Goal: Check status: Check status

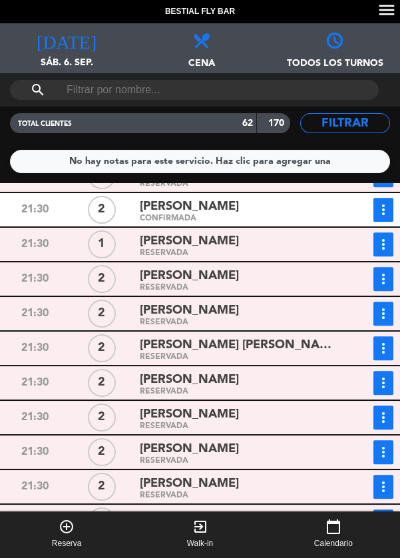
scroll to position [1377, 0]
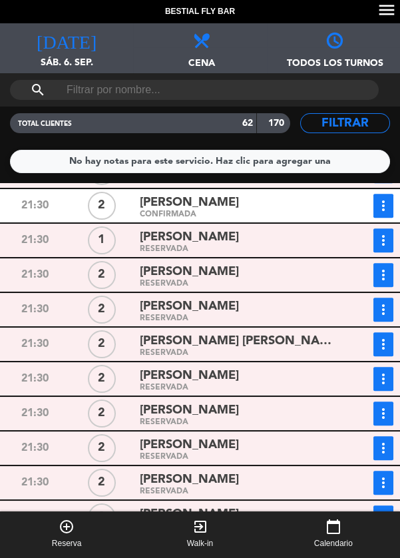
click at [388, 344] on icon "more_vert" at bounding box center [384, 344] width 16 height 16
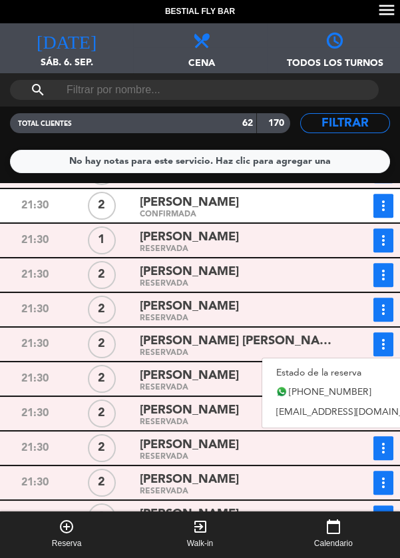
click at [351, 374] on link "Estado de la reserva" at bounding box center [356, 373] width 186 height 20
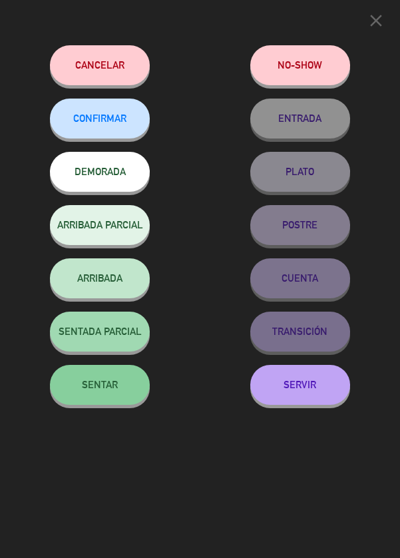
click at [122, 385] on button "SENTAR" at bounding box center [100, 385] width 100 height 40
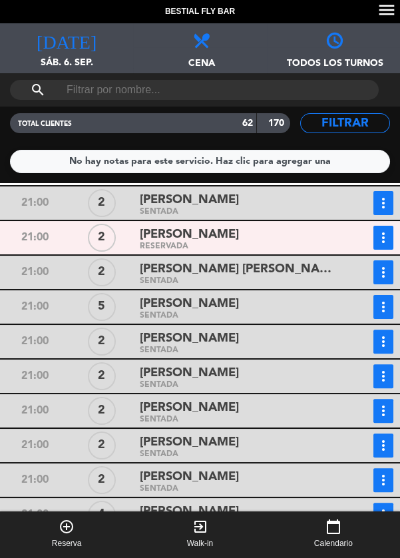
scroll to position [582, 0]
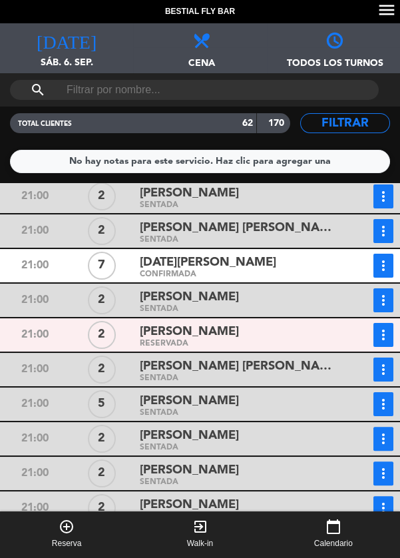
click at [382, 327] on icon "more_vert" at bounding box center [384, 335] width 16 height 16
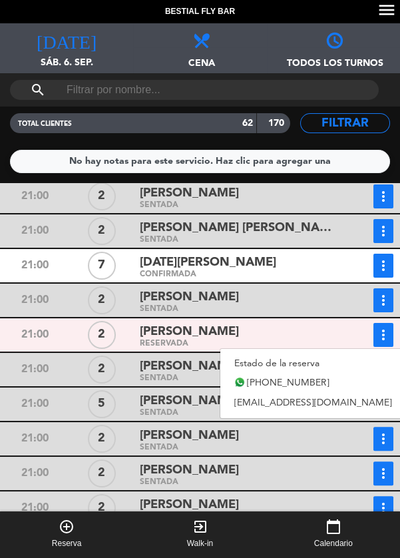
click at [324, 357] on link "Estado de la reserva" at bounding box center [314, 364] width 186 height 20
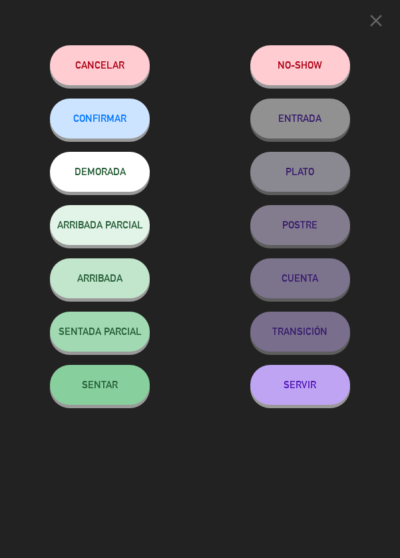
click at [121, 381] on button "SENTAR" at bounding box center [100, 385] width 100 height 40
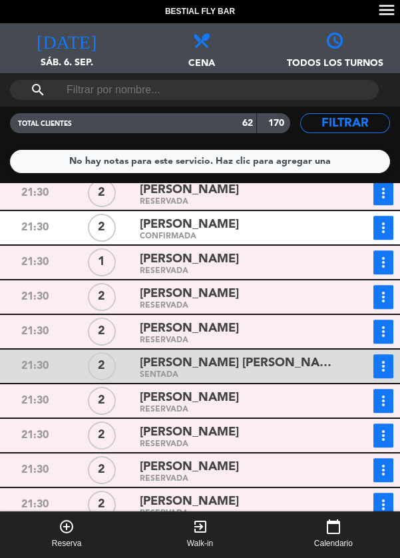
scroll to position [1435, 0]
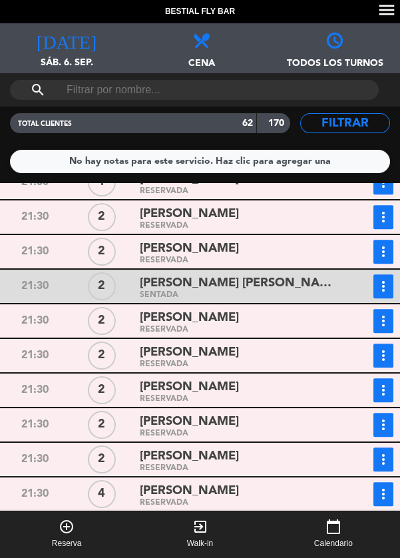
click at [392, 488] on button "more_vert" at bounding box center [384, 494] width 20 height 24
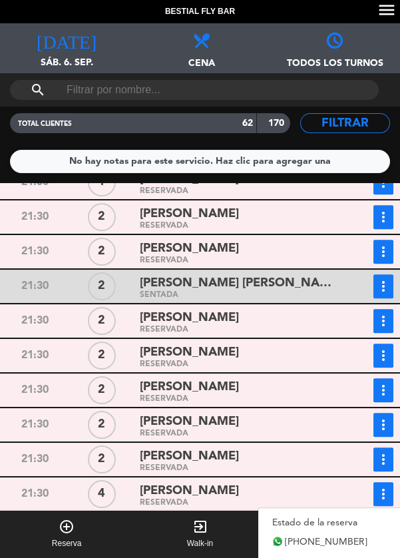
click at [348, 514] on link "Estado de la reserva" at bounding box center [352, 523] width 186 height 20
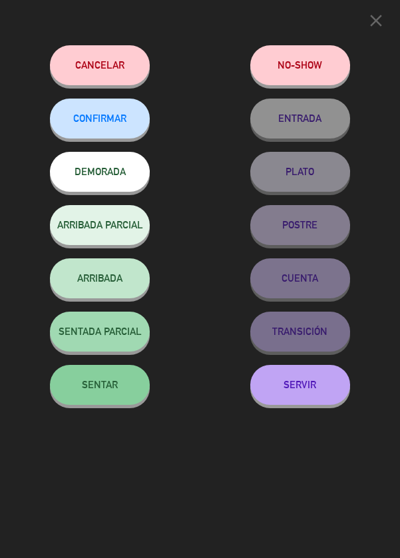
click at [124, 382] on button "SENTAR" at bounding box center [100, 385] width 100 height 40
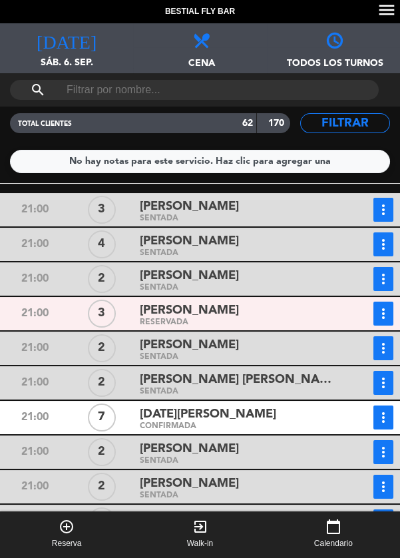
scroll to position [431, 0]
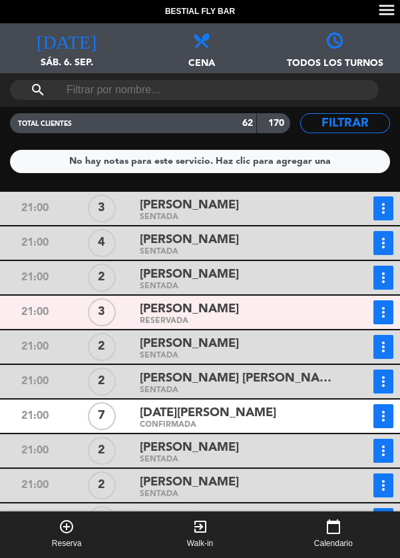
click at [390, 410] on icon "more_vert" at bounding box center [384, 416] width 16 height 16
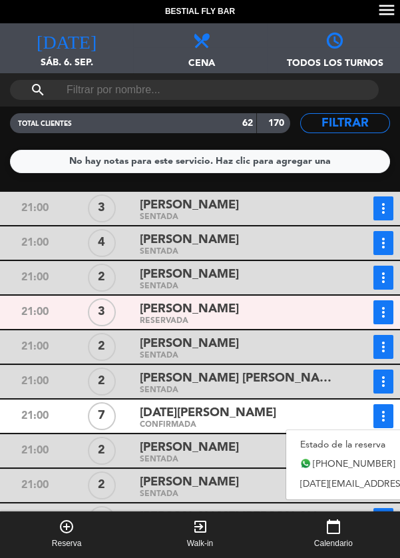
click at [354, 439] on link "Estado de la reserva" at bounding box center [394, 445] width 215 height 20
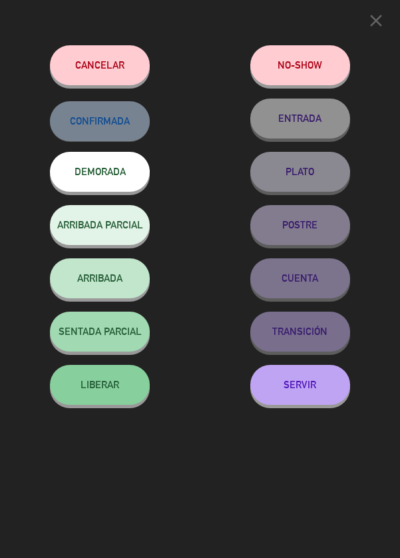
click at [80, 322] on button "SENTADA PARCIAL" at bounding box center [100, 332] width 100 height 40
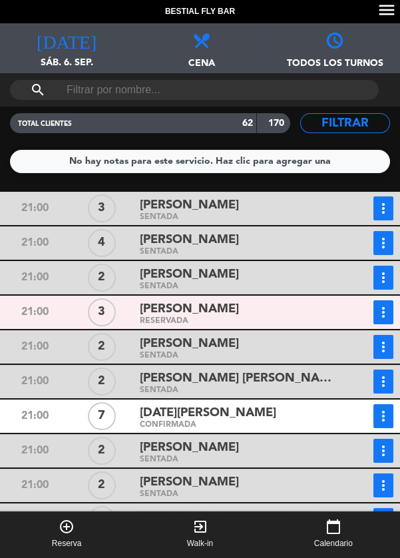
click at [382, 418] on icon "more_vert" at bounding box center [384, 416] width 16 height 16
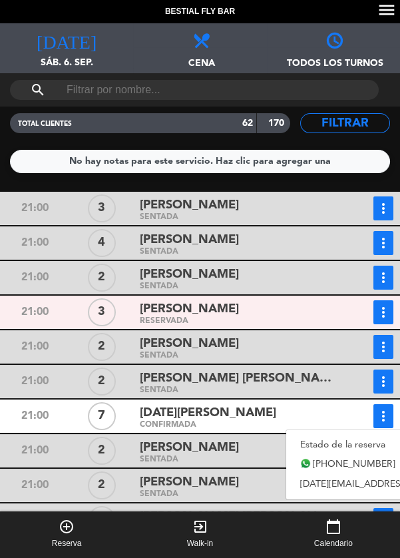
click at [348, 442] on link "Estado de la reserva" at bounding box center [394, 445] width 215 height 20
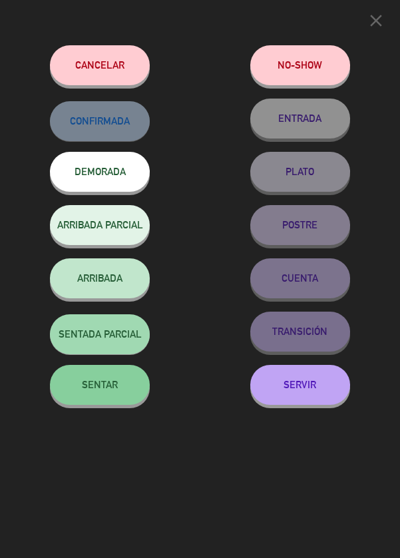
click at [121, 390] on button "SENTAR" at bounding box center [100, 385] width 100 height 40
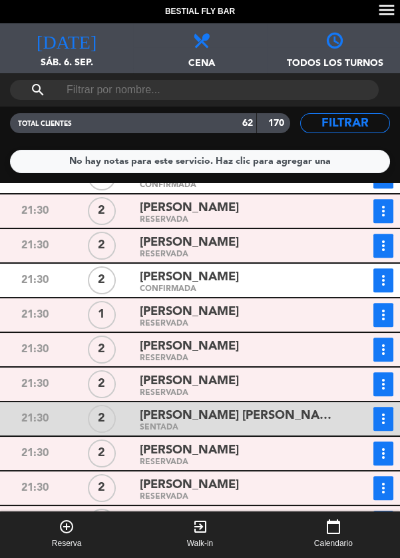
scroll to position [1368, 0]
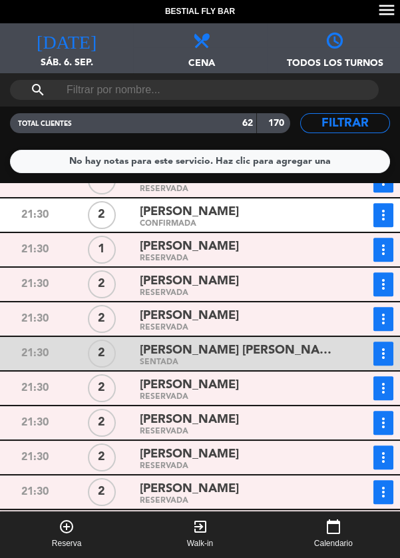
click at [391, 424] on icon "more_vert" at bounding box center [384, 423] width 16 height 16
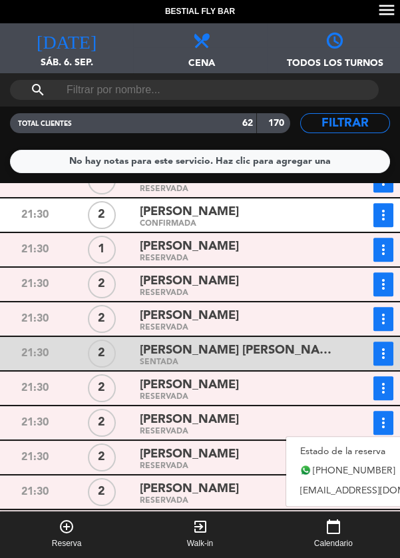
click at [345, 448] on link "Estado de la reserva" at bounding box center [380, 452] width 186 height 20
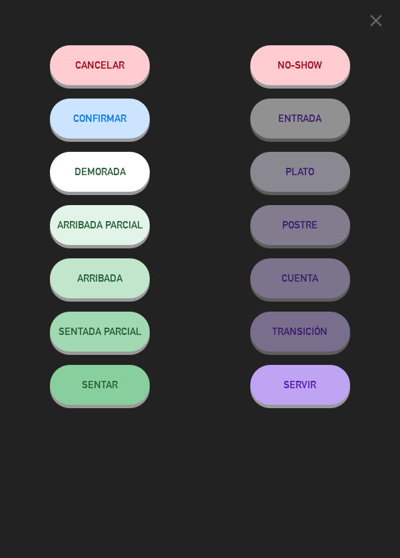
click at [99, 382] on span "SENTAR" at bounding box center [100, 384] width 36 height 11
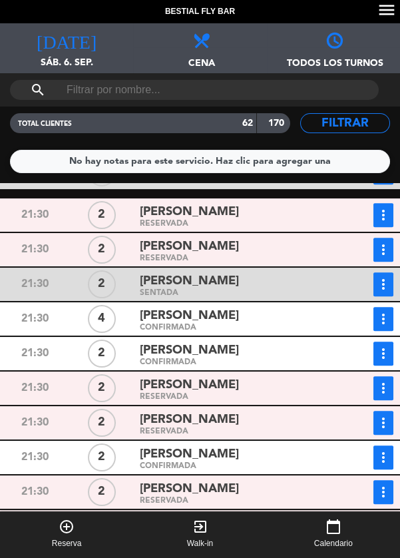
scroll to position [947, 0]
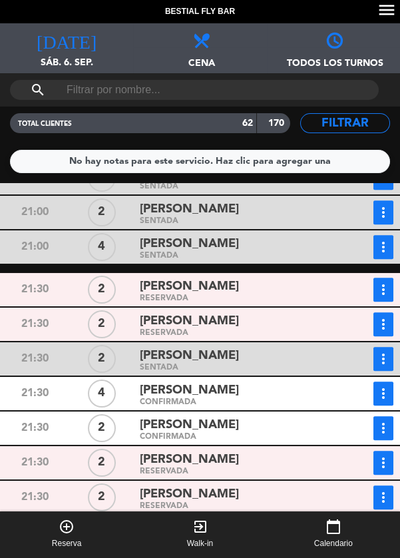
click at [383, 290] on icon "more_vert" at bounding box center [384, 290] width 16 height 16
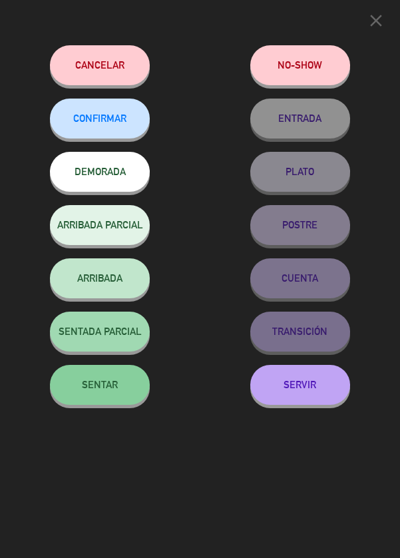
click at [111, 390] on span "SENTAR" at bounding box center [100, 384] width 36 height 11
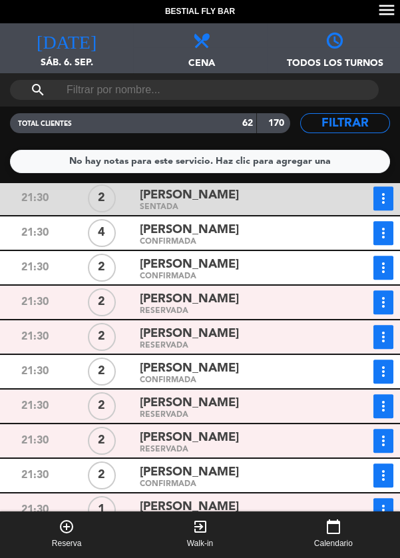
scroll to position [1106, 0]
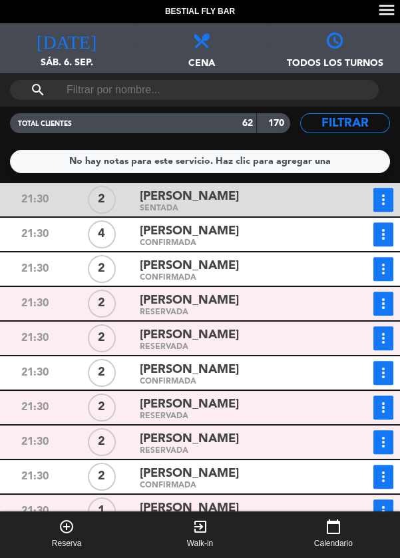
click at [391, 300] on icon "more_vert" at bounding box center [384, 304] width 16 height 16
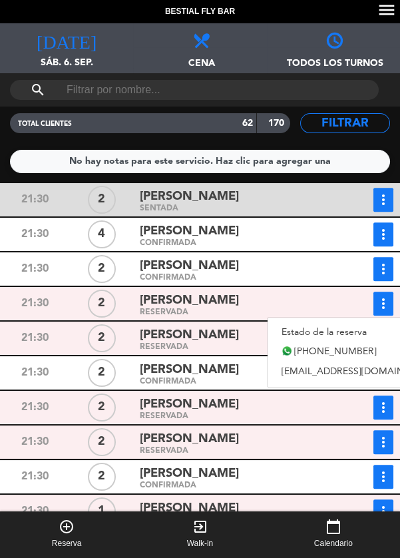
click at [358, 326] on link "Estado de la reserva" at bounding box center [361, 332] width 186 height 20
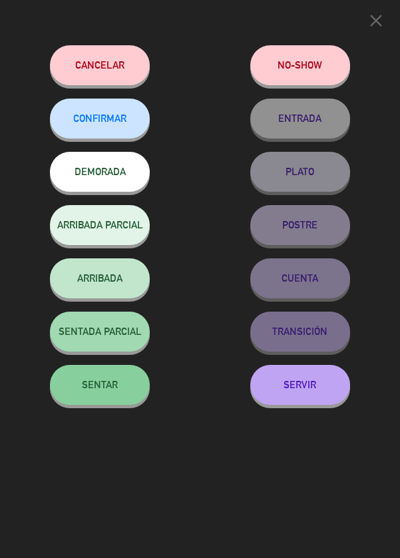
click at [114, 397] on button "SENTAR" at bounding box center [100, 385] width 100 height 40
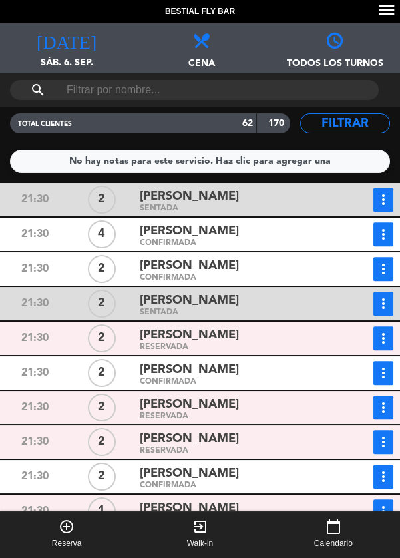
click at [384, 335] on icon "more_vert" at bounding box center [384, 338] width 16 height 16
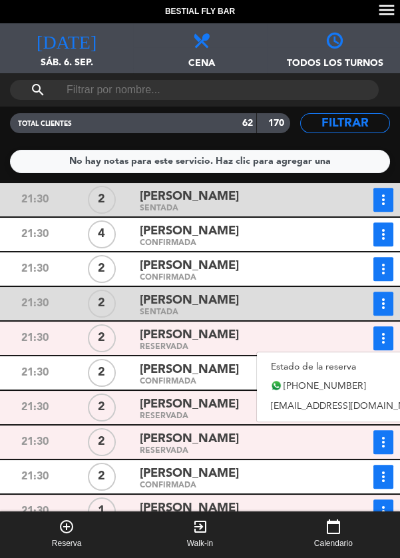
click at [332, 365] on link "Estado de la reserva" at bounding box center [350, 367] width 186 height 20
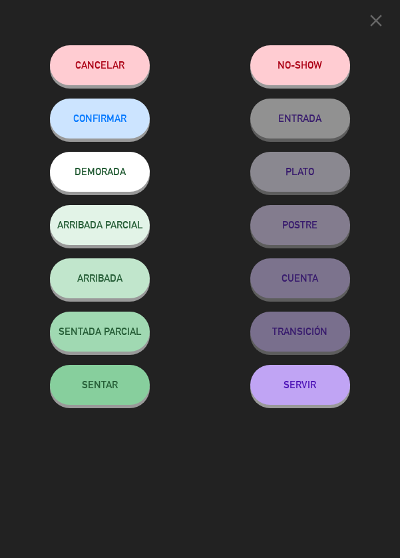
click at [119, 390] on button "SENTAR" at bounding box center [100, 385] width 100 height 40
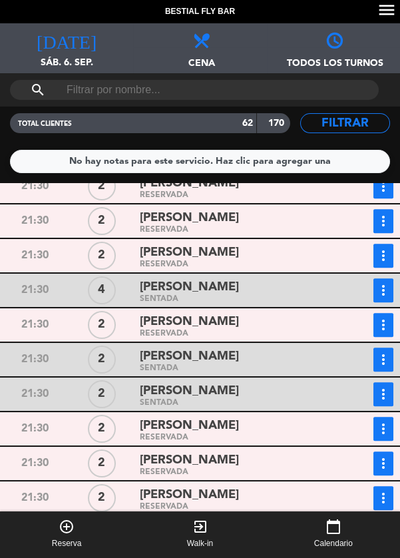
scroll to position [1636, 0]
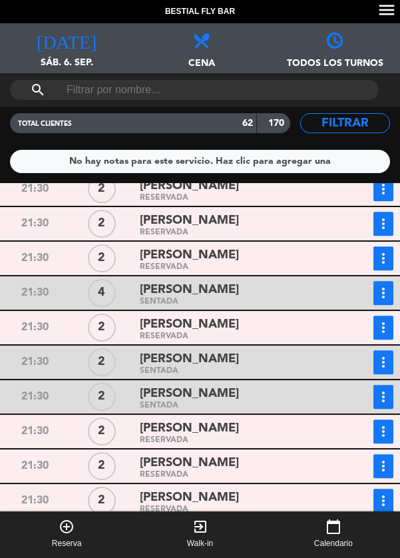
click at [380, 464] on icon "more_vert" at bounding box center [384, 466] width 16 height 16
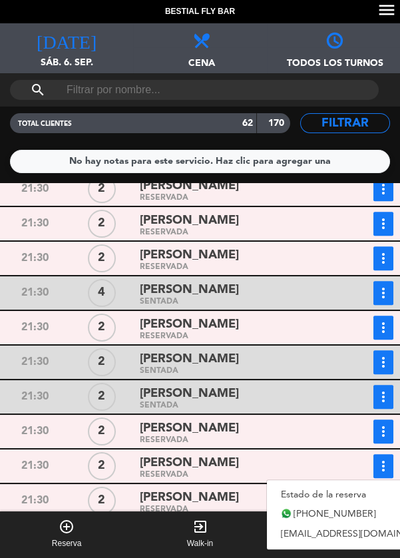
click at [330, 486] on link "Estado de la reserva" at bounding box center [360, 495] width 186 height 20
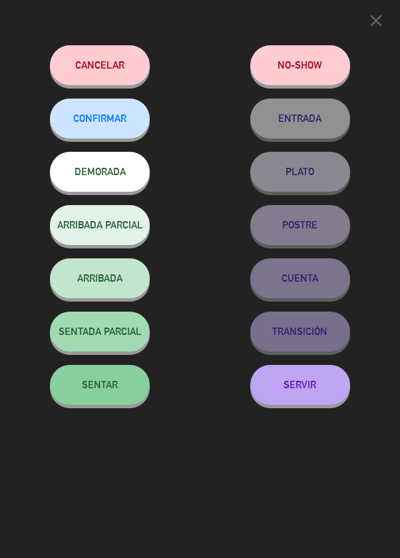
click at [88, 378] on button "SENTAR" at bounding box center [100, 385] width 100 height 40
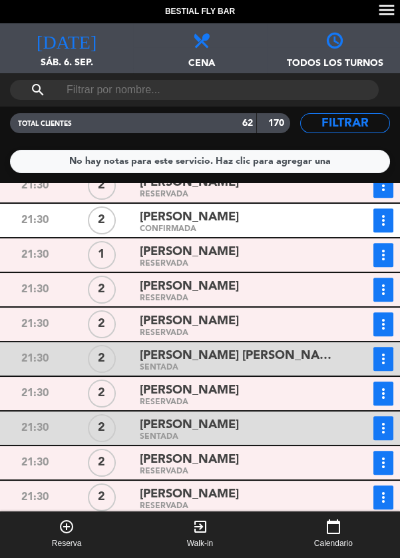
scroll to position [1239, 0]
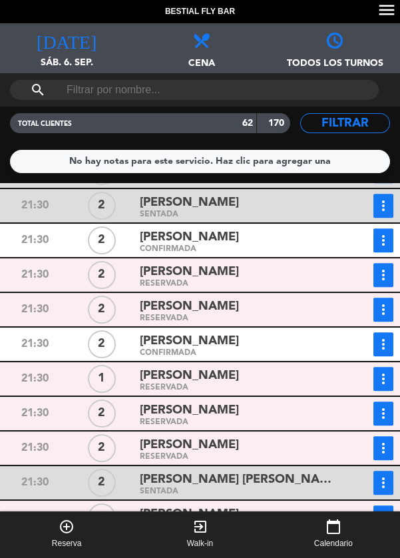
click at [385, 442] on icon "more_vert" at bounding box center [384, 448] width 16 height 16
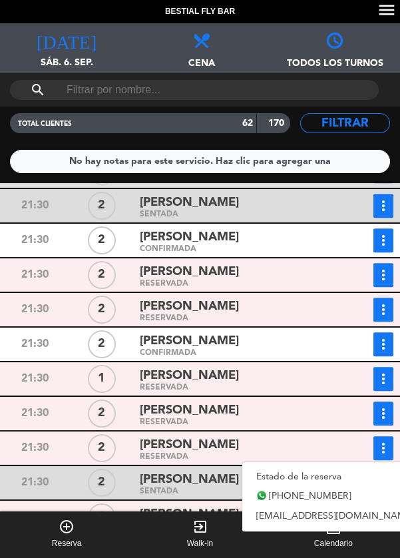
click at [326, 474] on link "Estado de la reserva" at bounding box center [336, 477] width 186 height 20
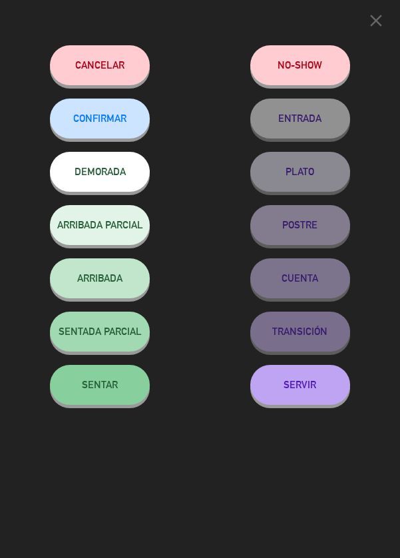
click at [82, 383] on span "SENTAR" at bounding box center [100, 384] width 36 height 11
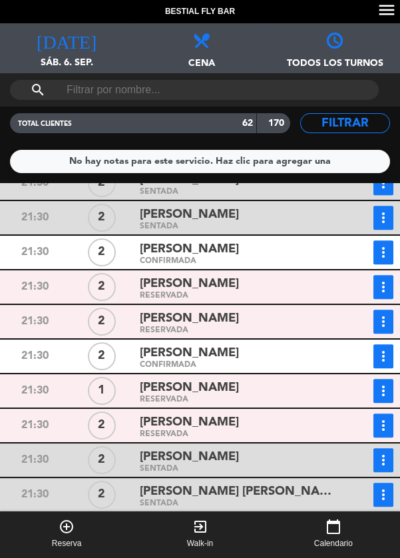
scroll to position [1247, 0]
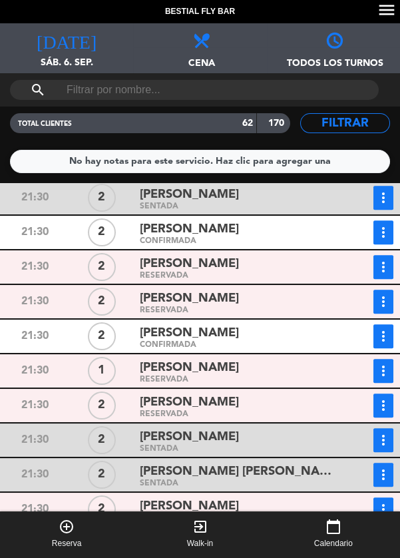
click at [382, 302] on icon "more_vert" at bounding box center [384, 302] width 16 height 16
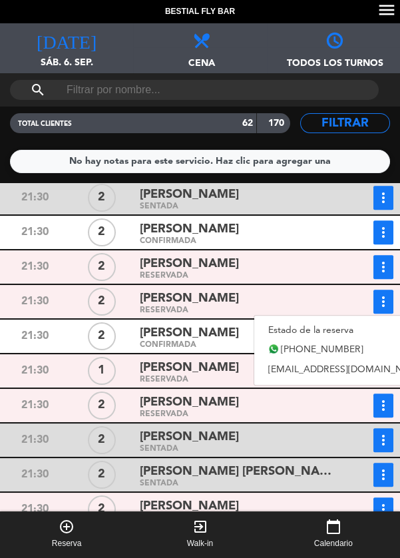
click at [327, 330] on link "Estado de la reserva" at bounding box center [348, 330] width 186 height 20
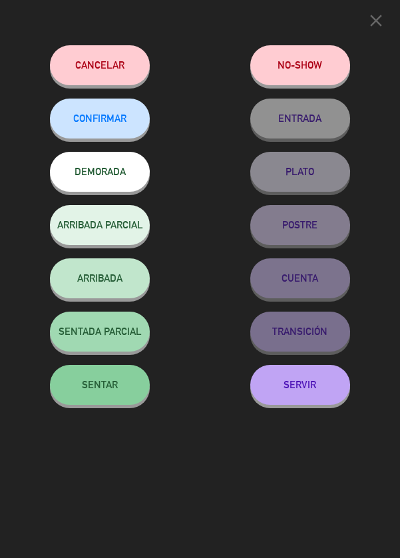
click at [113, 390] on span "SENTAR" at bounding box center [100, 384] width 36 height 11
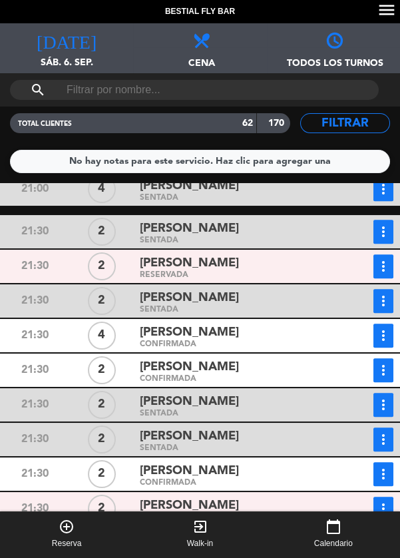
scroll to position [971, 0]
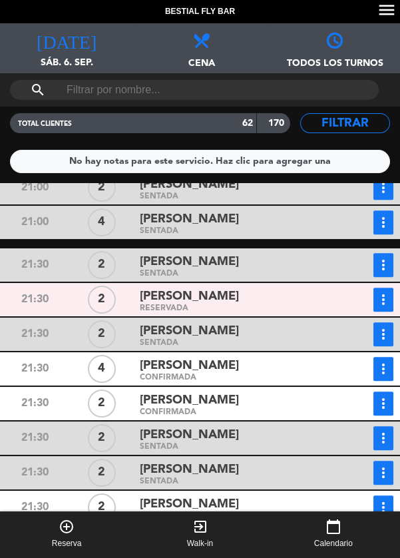
click at [384, 306] on icon "more_vert" at bounding box center [384, 300] width 16 height 16
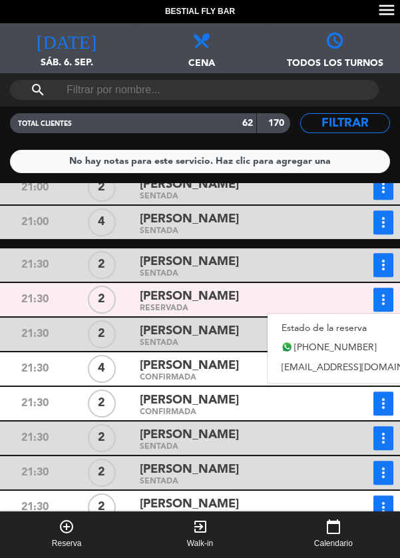
click at [336, 329] on link "Estado de la reserva" at bounding box center [361, 328] width 186 height 20
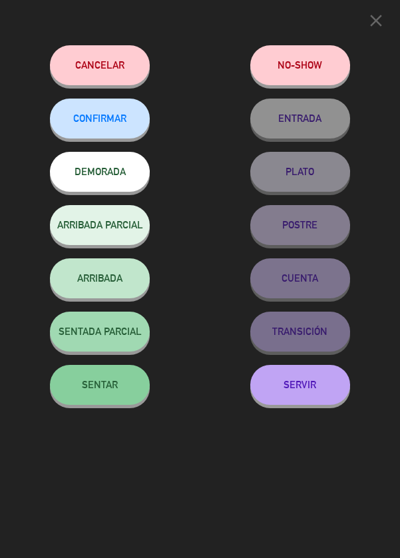
click at [111, 381] on span "SENTAR" at bounding box center [100, 384] width 36 height 11
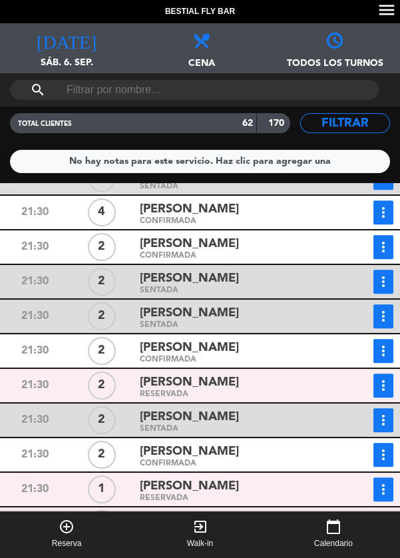
scroll to position [1107, 0]
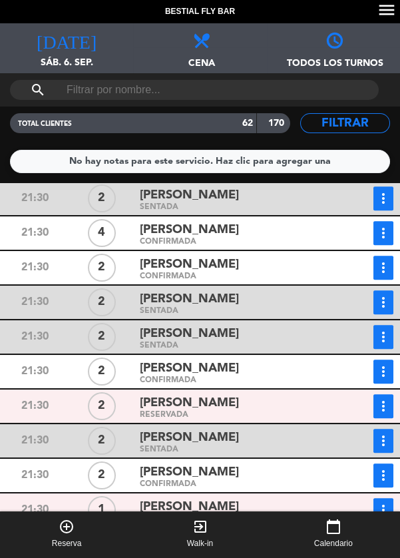
click at [384, 267] on icon "more_vert" at bounding box center [384, 268] width 16 height 16
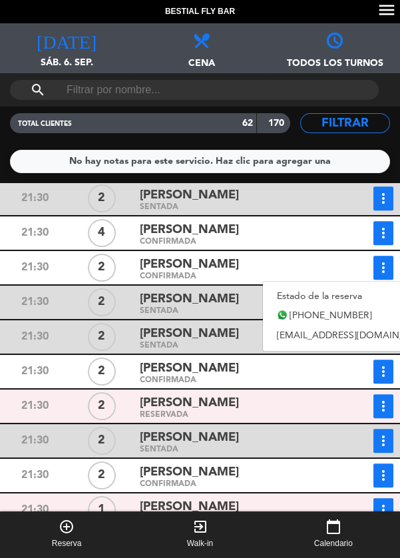
click at [339, 292] on link "Estado de la reserva" at bounding box center [356, 297] width 186 height 20
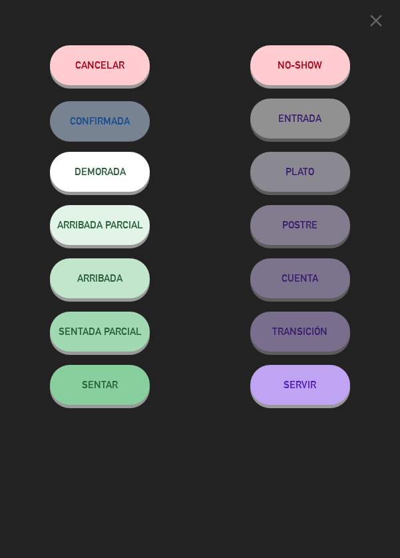
click at [113, 382] on span "SENTAR" at bounding box center [100, 384] width 36 height 11
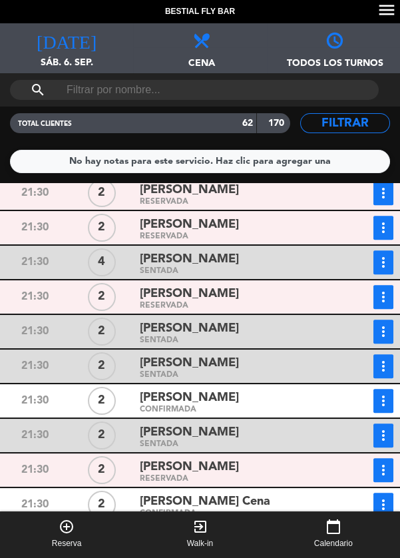
scroll to position [1832, 0]
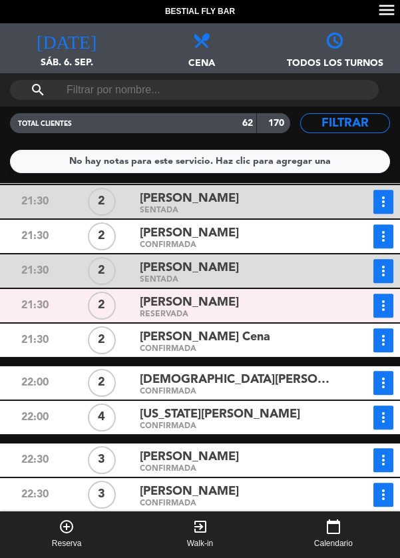
click at [390, 380] on icon "more_vert" at bounding box center [384, 383] width 16 height 16
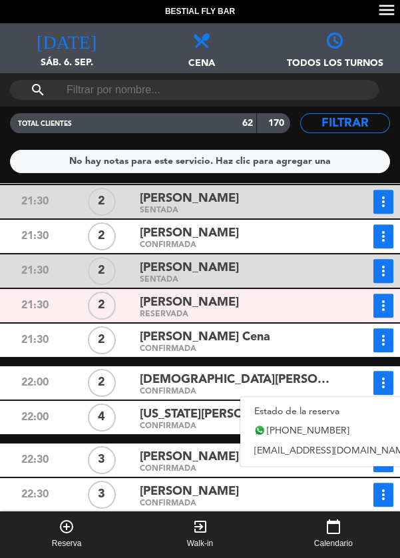
click at [344, 408] on link "Estado de la reserva" at bounding box center [334, 412] width 186 height 20
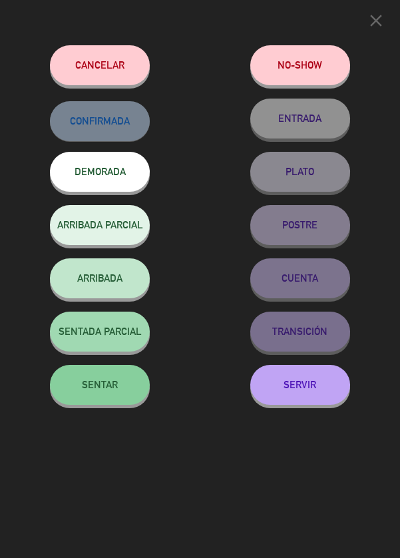
click at [84, 394] on button "SENTAR" at bounding box center [100, 385] width 100 height 40
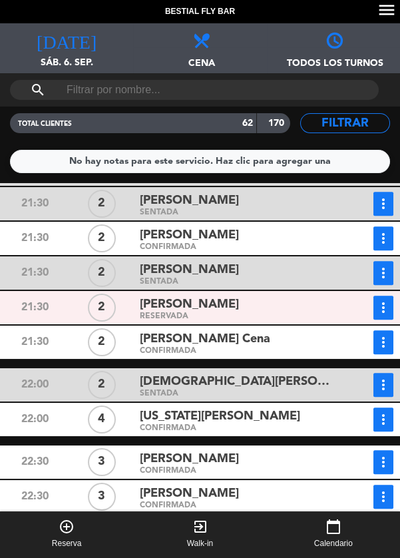
scroll to position [1823, 0]
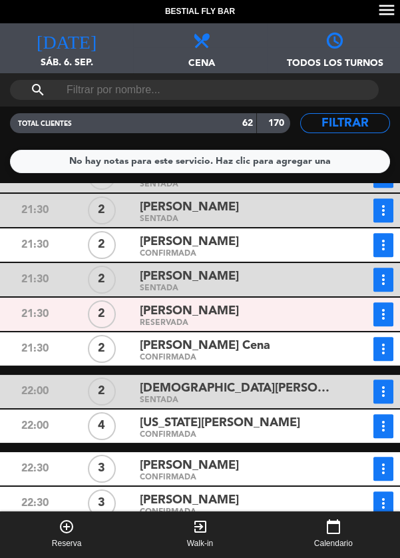
click at [0, 364] on div "21:30 2 [PERSON_NAME] Cena CONFIRMADA more_vert Estado de la reserva [PHONE_NUM…" at bounding box center [200, 348] width 407 height 33
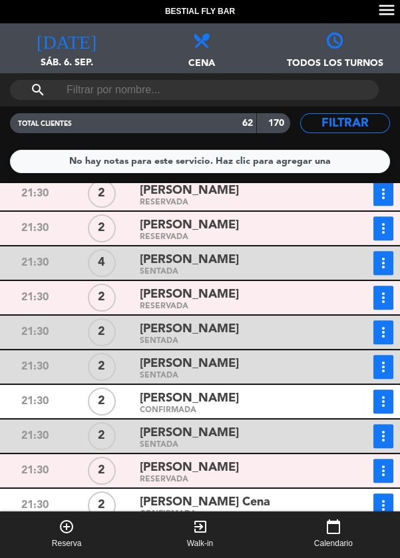
scroll to position [1565, 0]
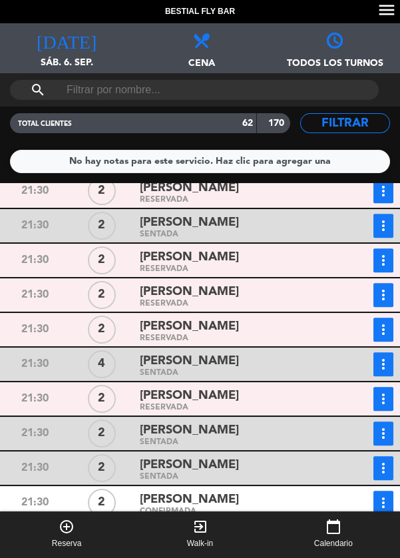
click at [387, 400] on icon "more_vert" at bounding box center [384, 399] width 16 height 16
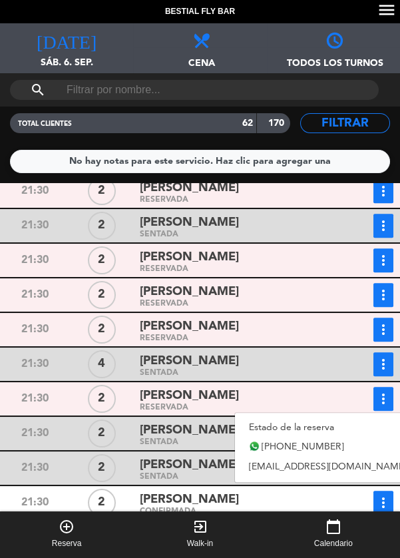
click at [350, 424] on link "Estado de la reserva" at bounding box center [328, 428] width 186 height 20
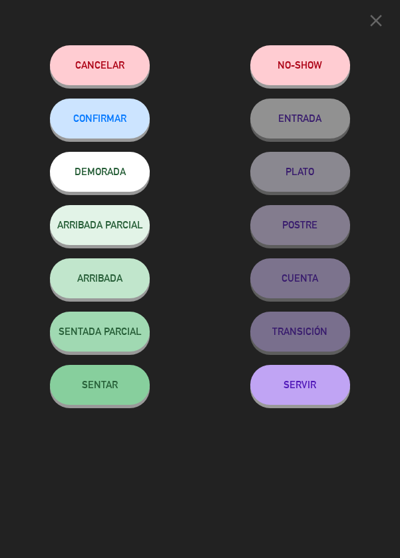
click at [127, 384] on button "SENTAR" at bounding box center [100, 385] width 100 height 40
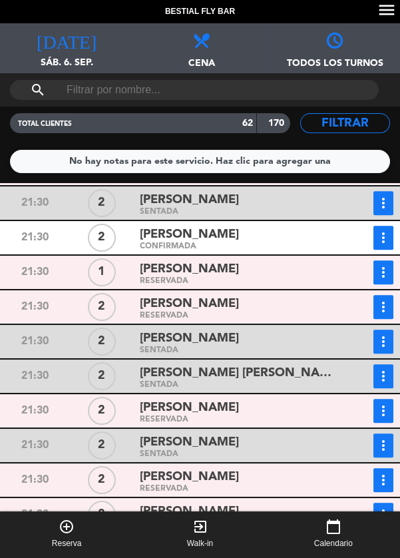
scroll to position [1414, 0]
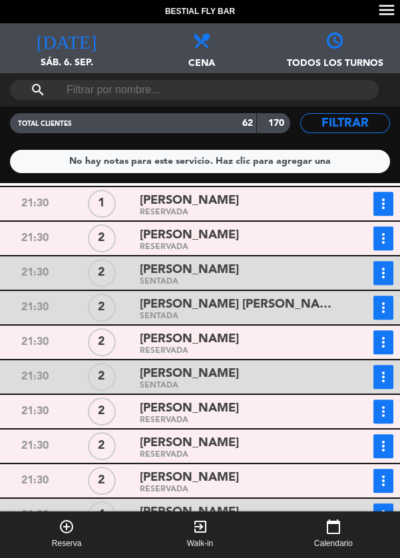
click at [379, 340] on icon "more_vert" at bounding box center [384, 342] width 16 height 16
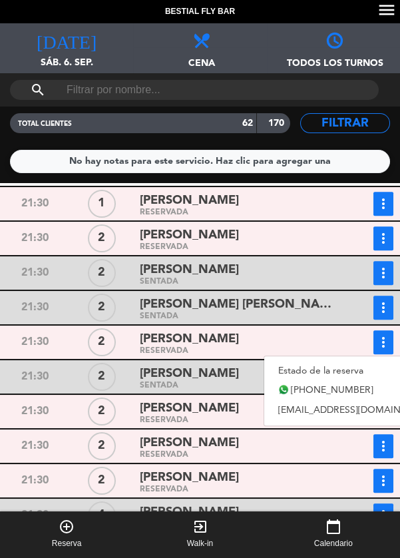
click at [313, 370] on link "Estado de la reserva" at bounding box center [358, 371] width 186 height 20
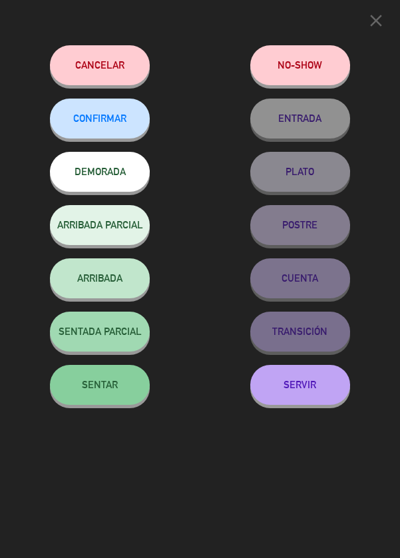
click at [104, 383] on span "SENTAR" at bounding box center [100, 384] width 36 height 11
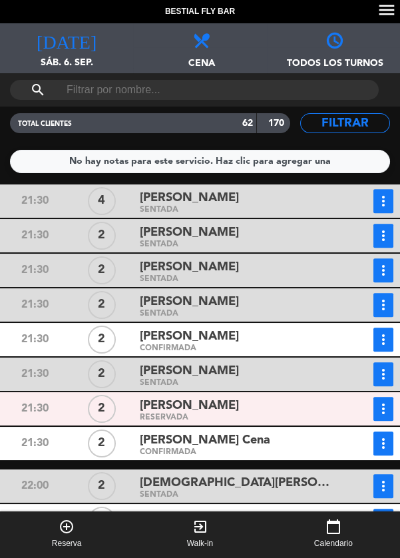
scroll to position [1730, 0]
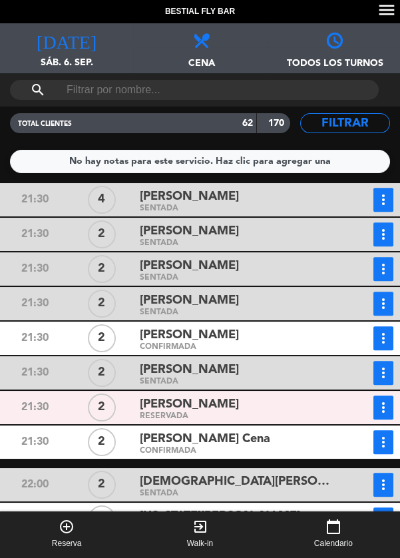
click at [374, 406] on button "more_vert" at bounding box center [384, 408] width 20 height 24
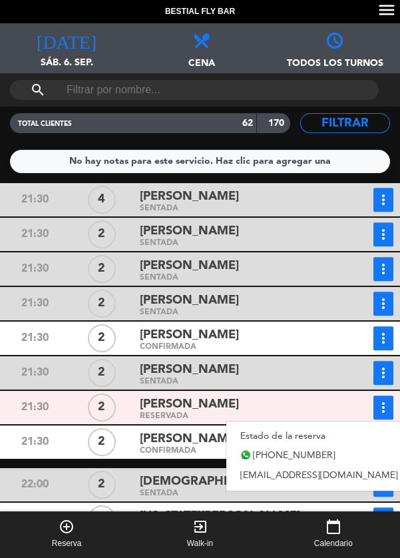
click at [330, 430] on link "Estado de la reserva" at bounding box center [320, 436] width 186 height 20
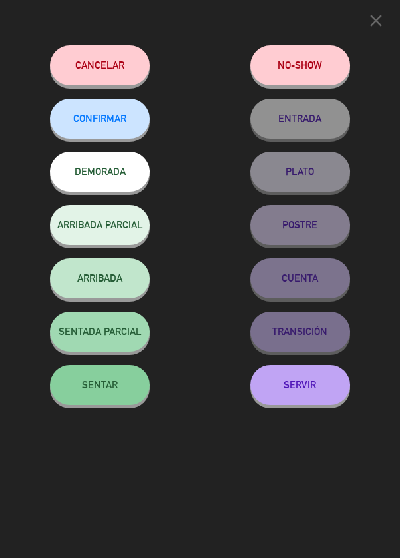
click at [117, 390] on span "SENTAR" at bounding box center [100, 384] width 36 height 11
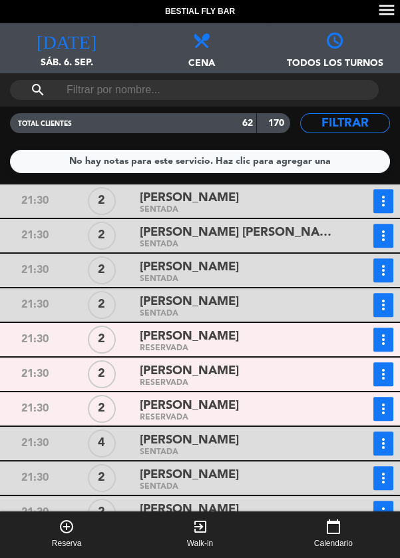
scroll to position [1474, 0]
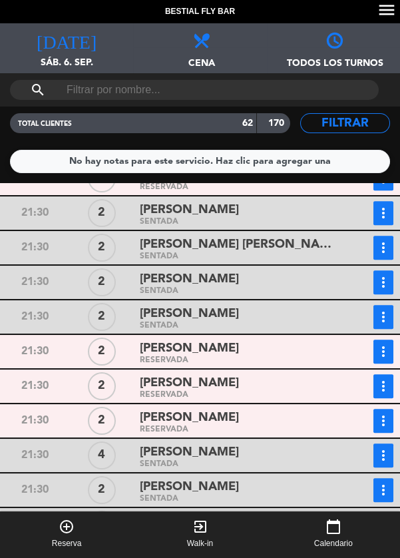
click at [382, 376] on button "more_vert" at bounding box center [384, 386] width 20 height 24
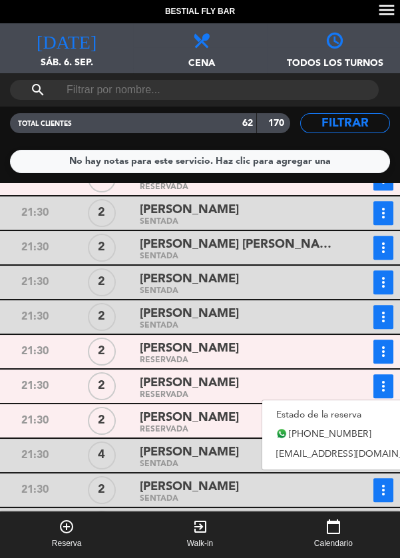
click at [344, 414] on link "Estado de la reserva" at bounding box center [356, 415] width 186 height 20
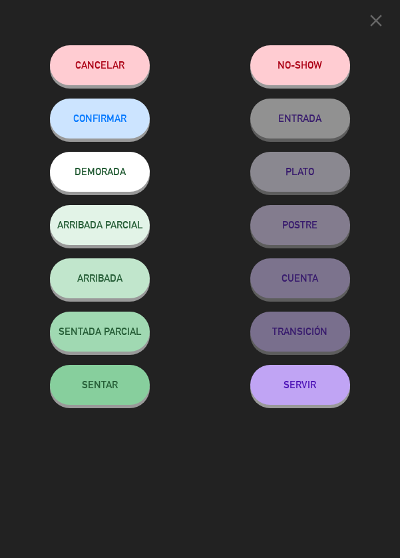
click at [111, 384] on span "SENTAR" at bounding box center [100, 384] width 36 height 11
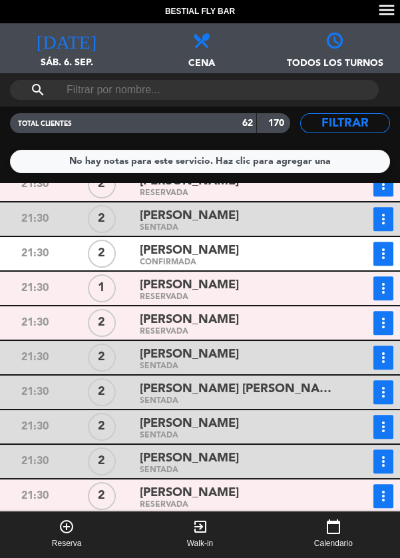
scroll to position [1244, 0]
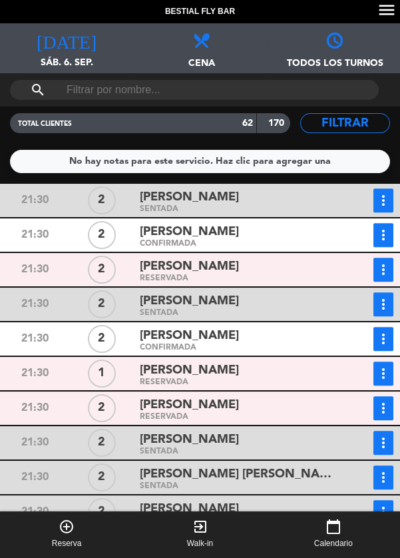
click at [382, 406] on icon "more_vert" at bounding box center [384, 408] width 16 height 16
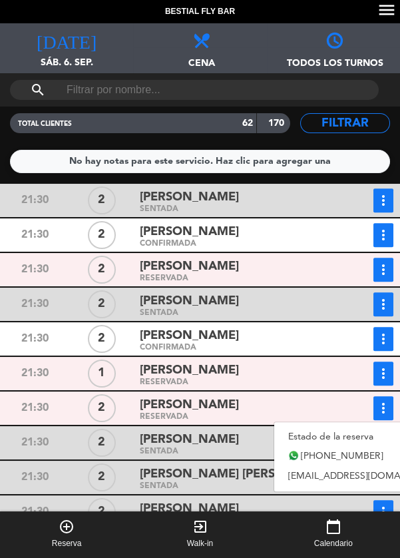
click at [318, 432] on link "Estado de la reserva" at bounding box center [368, 437] width 186 height 20
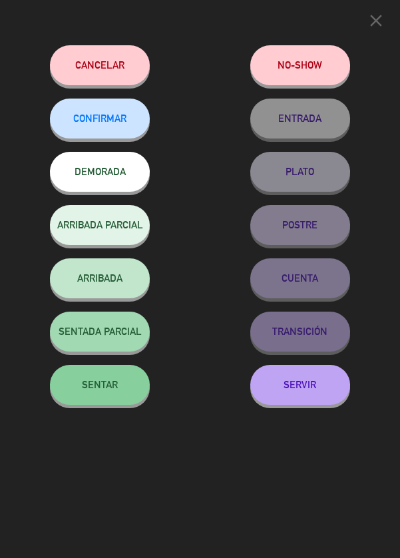
click at [117, 378] on button "SENTAR" at bounding box center [100, 385] width 100 height 40
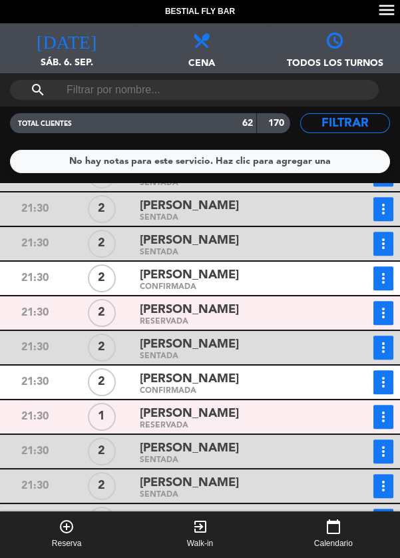
scroll to position [1199, 0]
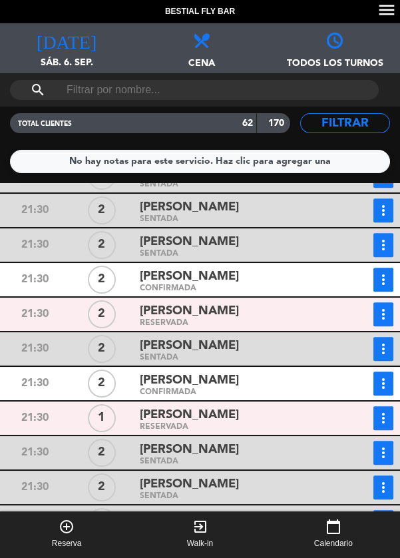
click at [0, 257] on div "21:30 2 [PERSON_NAME] SENTADA more_vert Estado de la reserva [PHONE_NUMBER] [EM…" at bounding box center [200, 245] width 407 height 33
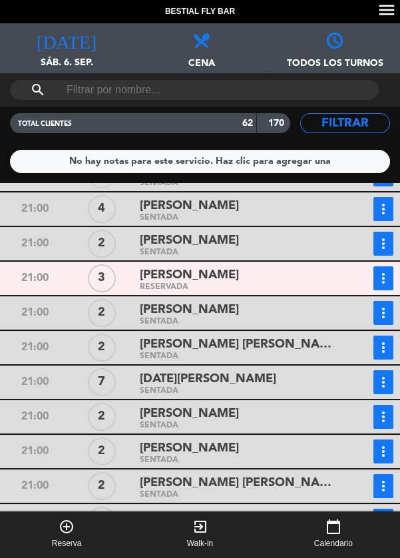
scroll to position [1844, 0]
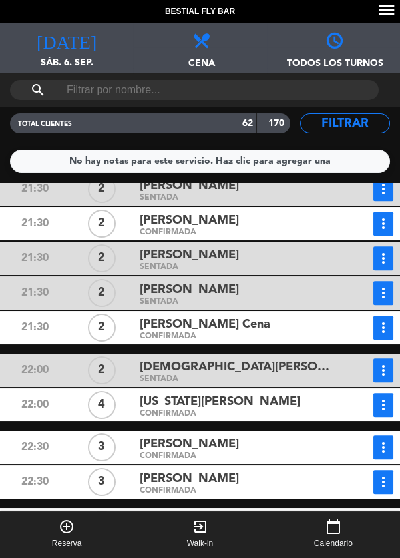
click at [392, 400] on button "more_vert" at bounding box center [384, 405] width 20 height 24
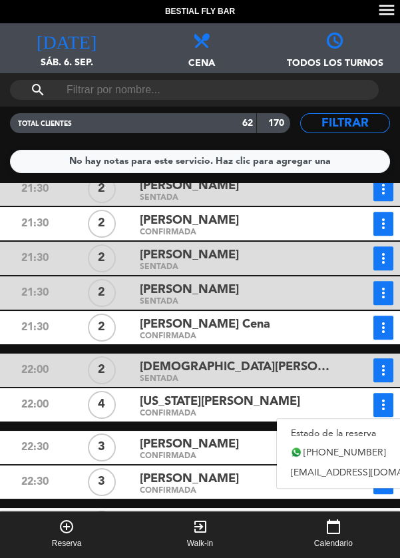
click at [345, 428] on link "Estado de la reserva" at bounding box center [370, 434] width 186 height 20
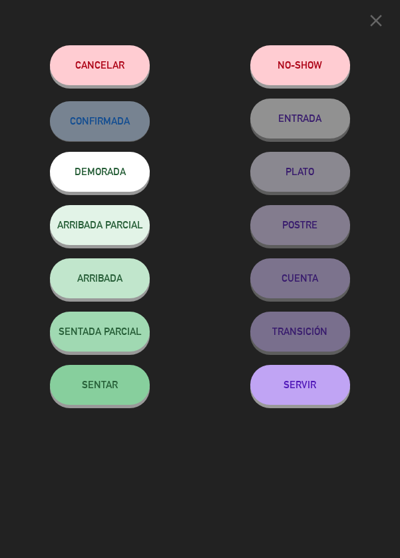
click at [108, 388] on span "SENTAR" at bounding box center [100, 384] width 36 height 11
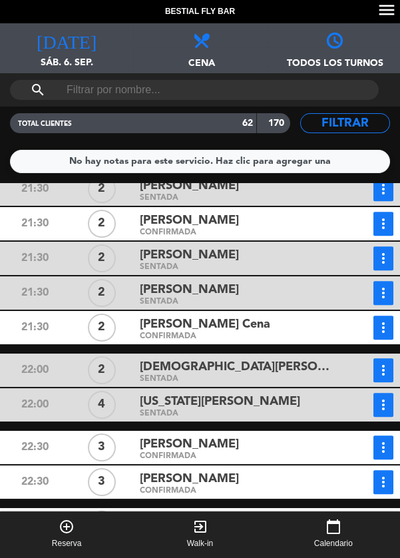
click at [380, 330] on icon "more_vert" at bounding box center [384, 328] width 16 height 16
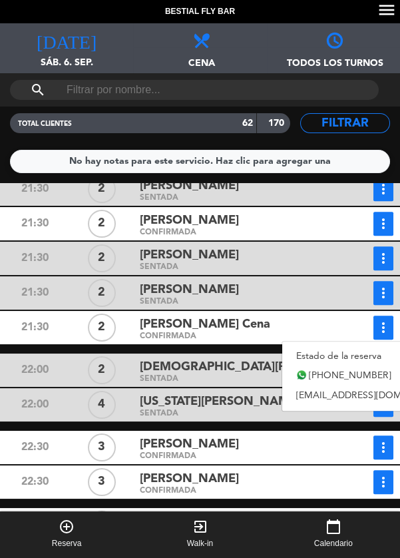
click at [340, 358] on link "Estado de la reserva" at bounding box center [376, 356] width 186 height 20
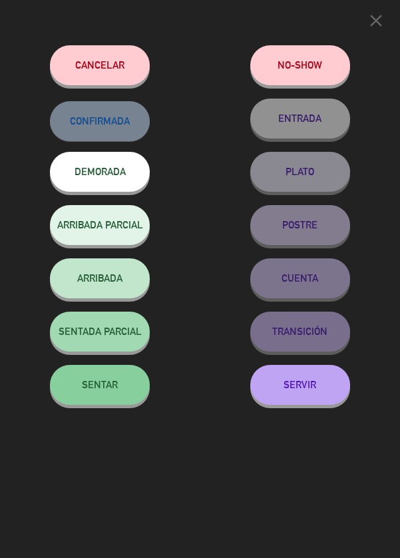
click at [89, 390] on span "SENTAR" at bounding box center [100, 384] width 36 height 11
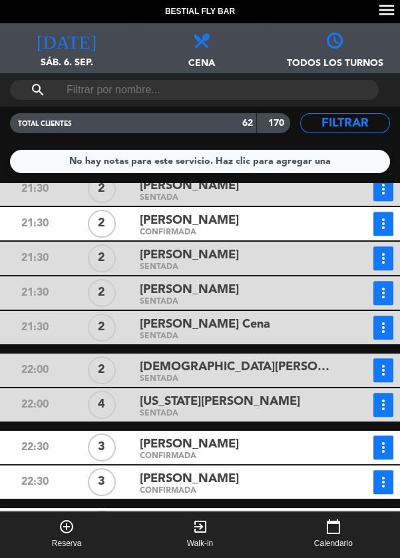
click at [376, 452] on icon "more_vert" at bounding box center [384, 448] width 16 height 16
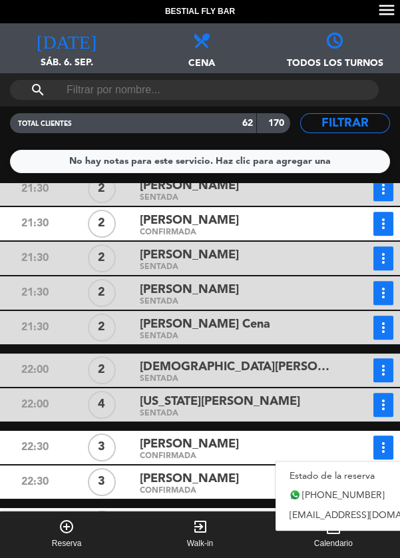
click at [336, 474] on link "Estado de la reserva" at bounding box center [369, 476] width 186 height 20
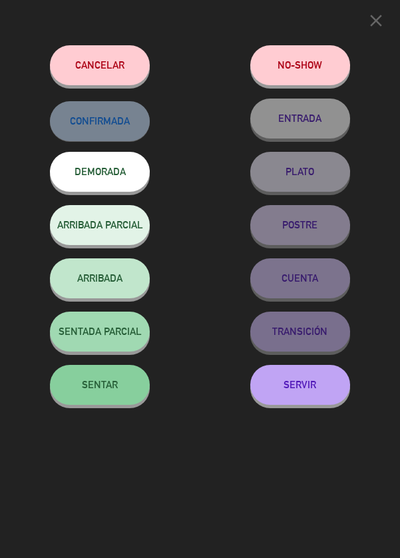
click at [123, 385] on button "SENTAR" at bounding box center [100, 385] width 100 height 40
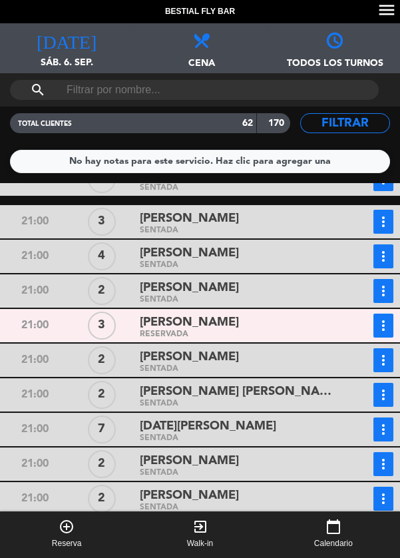
scroll to position [434, 0]
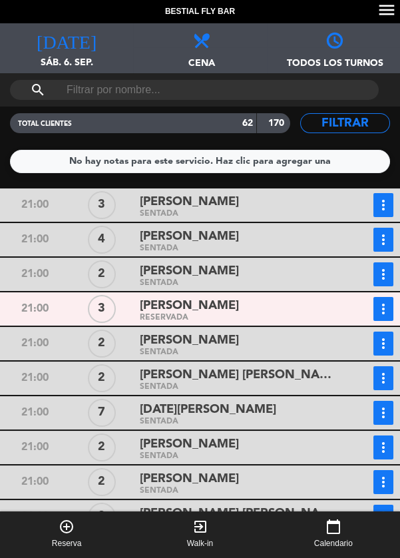
click at [380, 315] on icon "more_vert" at bounding box center [384, 309] width 16 height 16
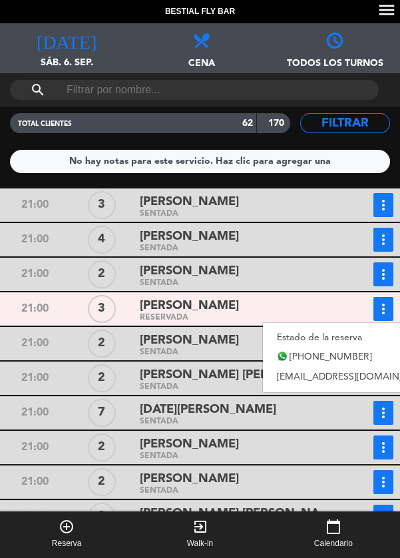
click at [338, 336] on link "Estado de la reserva" at bounding box center [356, 338] width 186 height 20
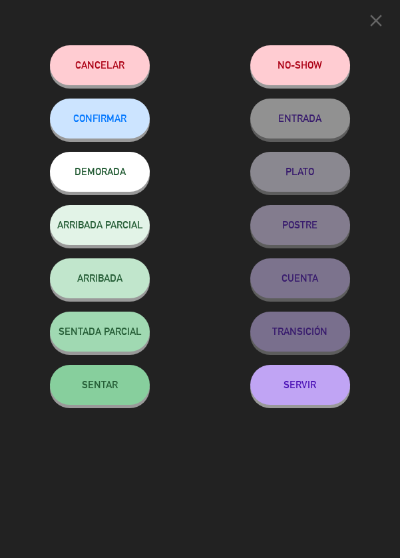
click at [113, 390] on span "SENTAR" at bounding box center [100, 384] width 36 height 11
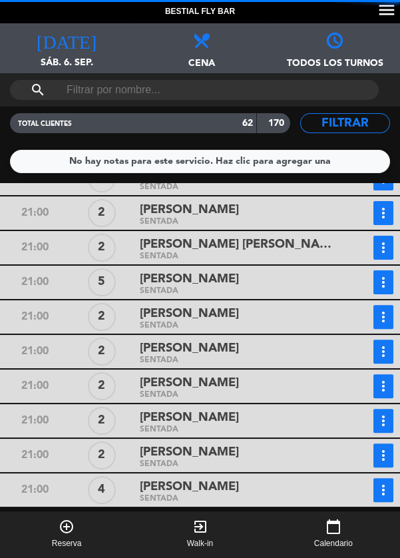
scroll to position [1089, 0]
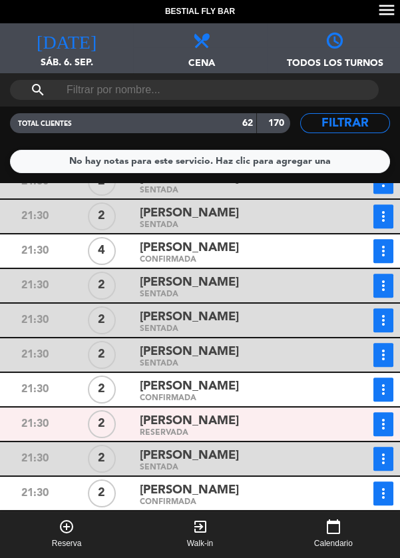
click at [387, 251] on icon "more_vert" at bounding box center [384, 251] width 16 height 16
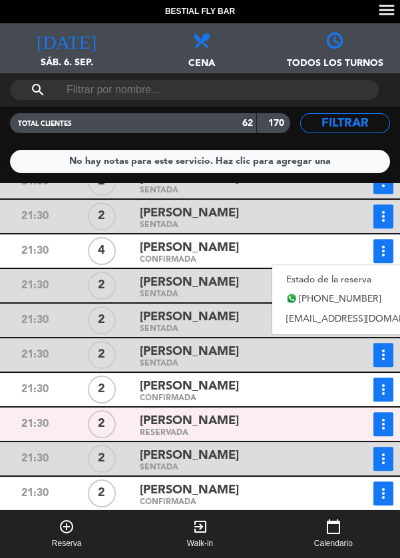
click at [344, 279] on link "Estado de la reserva" at bounding box center [366, 280] width 186 height 20
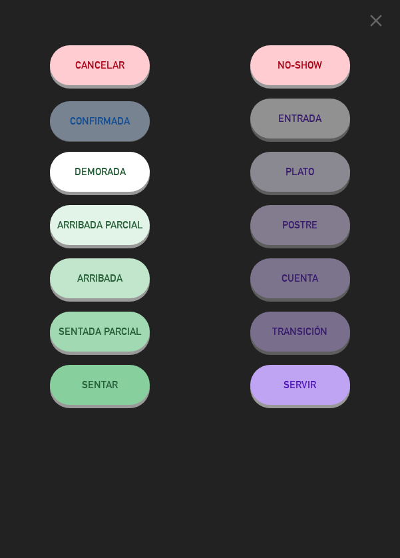
click at [107, 384] on span "SENTAR" at bounding box center [100, 384] width 36 height 11
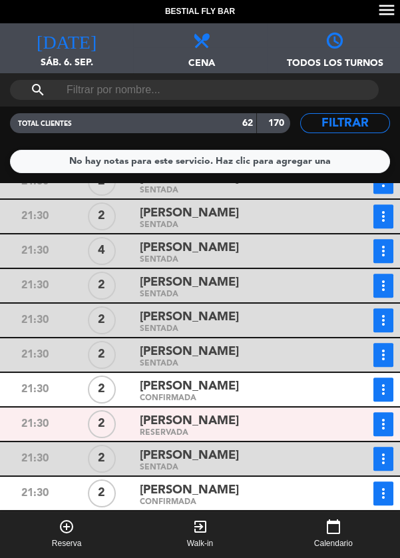
scroll to position [1844, 0]
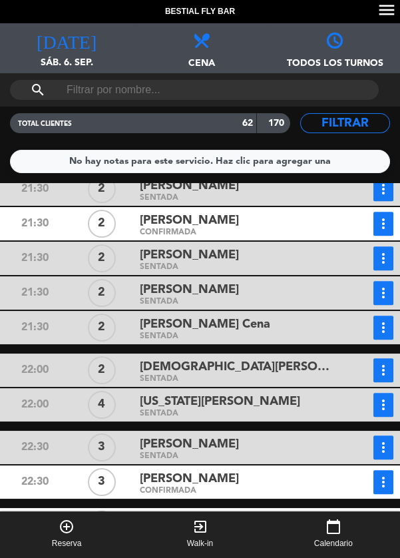
click at [0, 358] on div "22:00 2 [DEMOGRAPHIC_DATA][PERSON_NAME] SENTADA more_vert Estado de la reserva …" at bounding box center [200, 370] width 407 height 33
click at [388, 520] on icon "more_vert" at bounding box center [384, 525] width 16 height 16
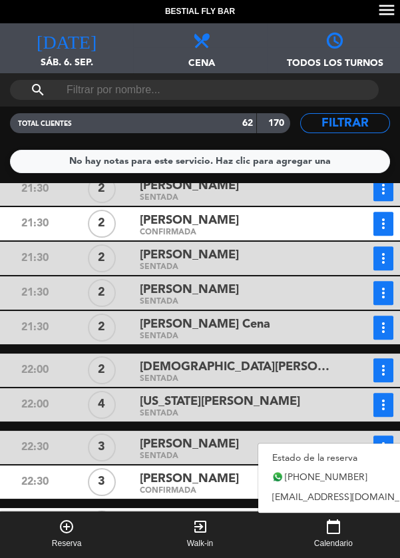
click at [332, 454] on link "Estado de la reserva" at bounding box center [352, 458] width 186 height 20
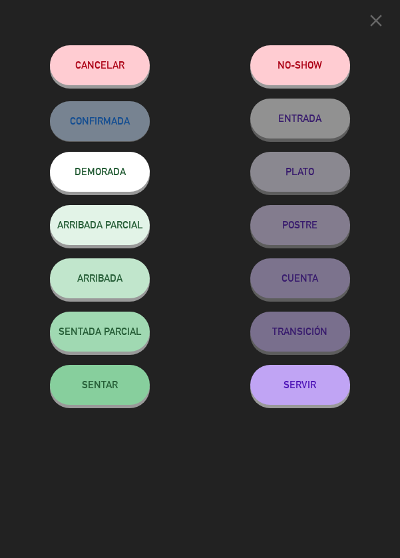
click at [84, 384] on span "SENTAR" at bounding box center [100, 384] width 36 height 11
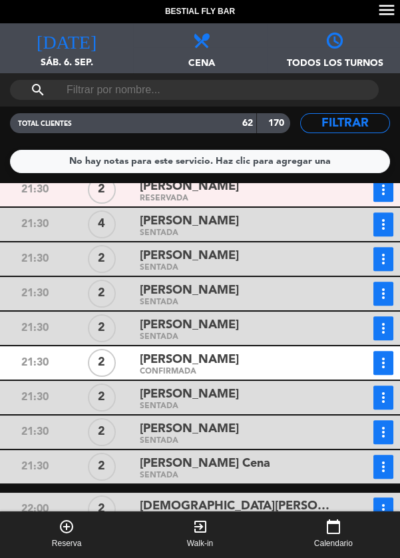
scroll to position [1695, 0]
